Goal: Task Accomplishment & Management: Manage account settings

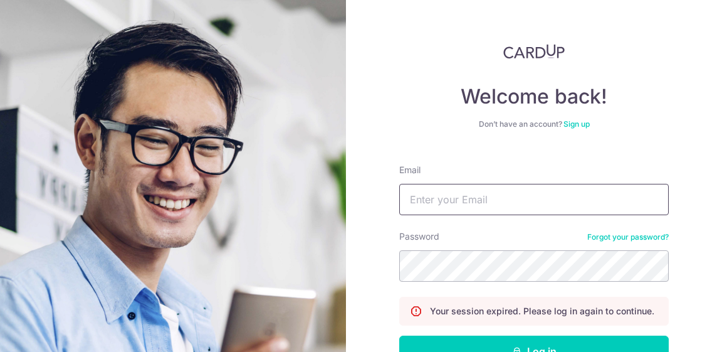
type input "[EMAIL_ADDRESS][DOMAIN_NAME]"
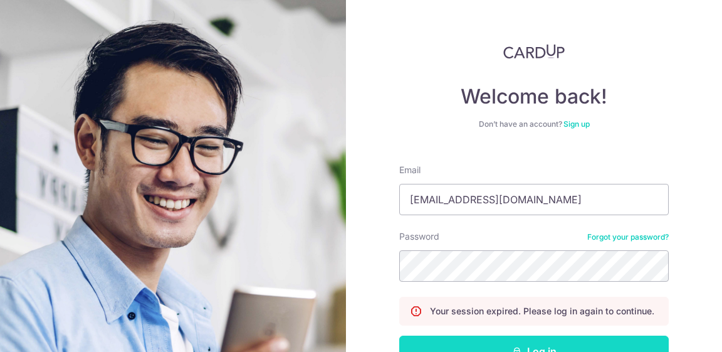
click at [593, 341] on button "Log in" at bounding box center [534, 350] width 270 height 31
